Goal: Information Seeking & Learning: Check status

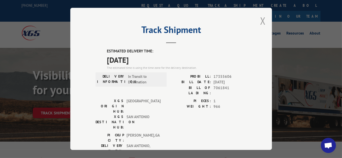
click at [260, 20] on button "Close modal" at bounding box center [263, 20] width 6 height 13
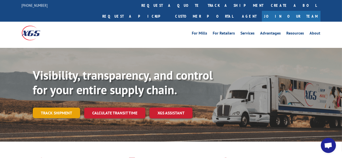
click at [46, 108] on link "Track shipment" at bounding box center [56, 113] width 47 height 11
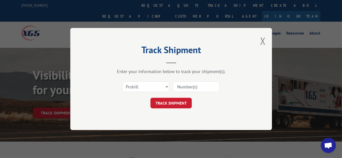
click at [184, 88] on input at bounding box center [196, 86] width 46 height 11
paste input "17355463"
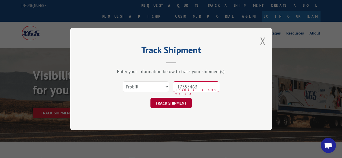
click at [173, 103] on button "TRACK SHIPMENT" at bounding box center [171, 103] width 41 height 11
click at [187, 87] on input "17355463" at bounding box center [196, 86] width 46 height 11
type input "17355463"
click at [174, 108] on button "TRACK SHIPMENT" at bounding box center [171, 103] width 41 height 11
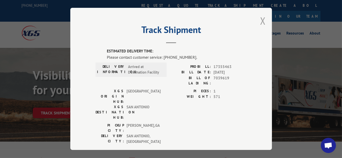
click at [260, 20] on button "Close modal" at bounding box center [263, 20] width 6 height 13
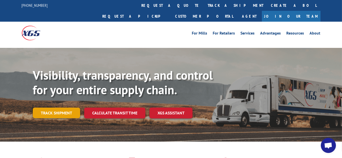
click at [47, 108] on link "Track shipment" at bounding box center [56, 113] width 47 height 11
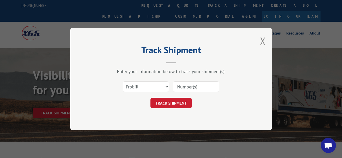
click at [188, 87] on input at bounding box center [196, 86] width 46 height 11
click at [182, 86] on input at bounding box center [196, 86] width 46 height 11
paste input "17355606"
type input "17355606"
click at [174, 103] on button "TRACK SHIPMENT" at bounding box center [171, 103] width 41 height 11
